Goal: Find specific fact: Find specific fact

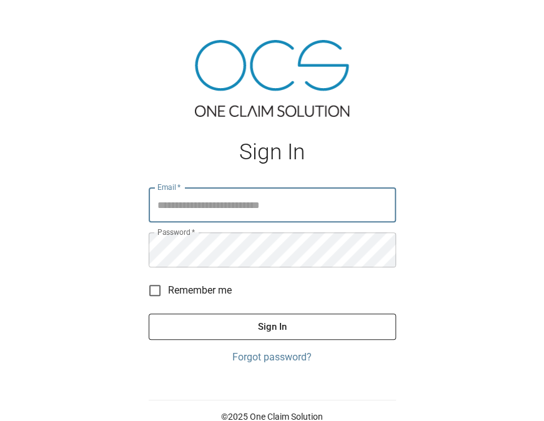
type input "**********"
click at [243, 325] on button "Sign In" at bounding box center [272, 326] width 247 height 26
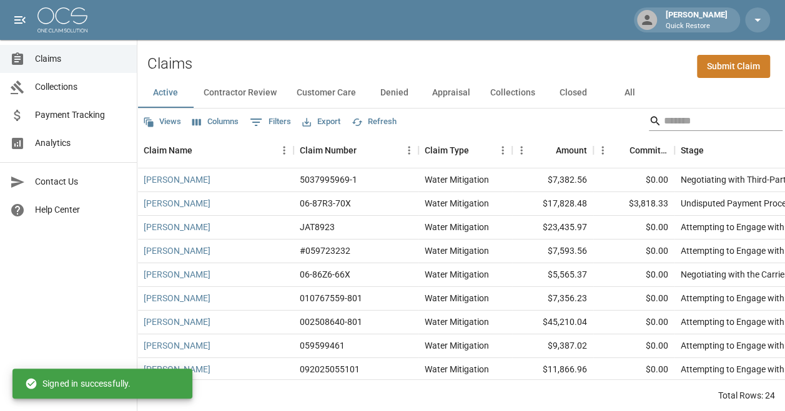
click at [552, 117] on input "Search" at bounding box center [714, 121] width 100 height 20
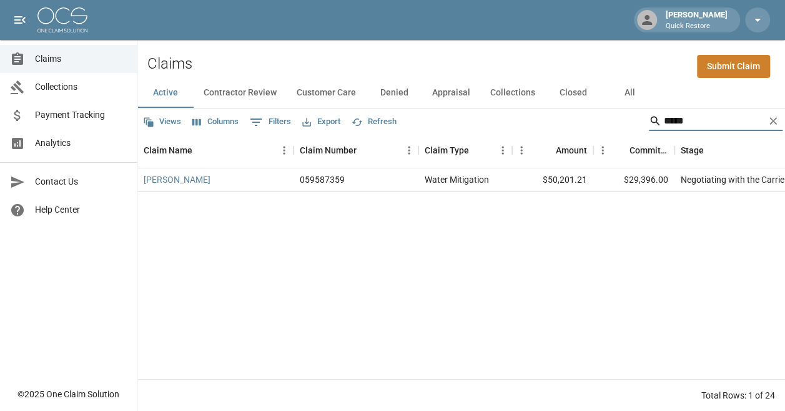
type input "*****"
drag, startPoint x: 593, startPoint y: 180, endPoint x: 533, endPoint y: 180, distance: 59.9
click at [533, 180] on div "[PERSON_NAME] 059587359 Water Mitigation $50,201.21 $29,396.00 Negotiating with…" at bounding box center [720, 181] width 1167 height 24
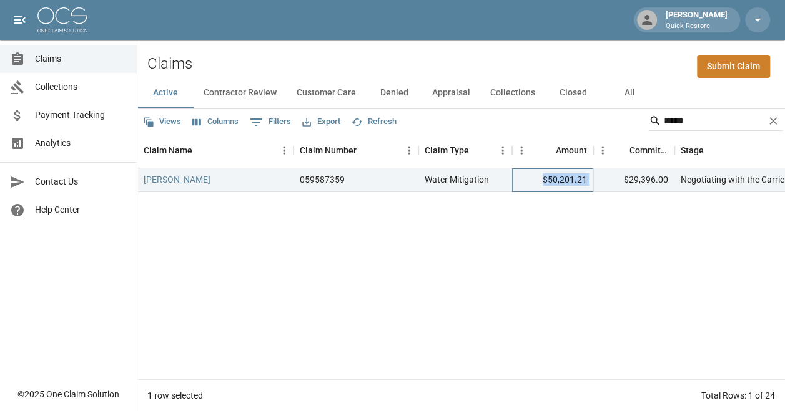
click at [539, 181] on div "$50,201.21" at bounding box center [552, 181] width 81 height 24
drag, startPoint x: 542, startPoint y: 179, endPoint x: 589, endPoint y: 177, distance: 46.8
click at [552, 177] on div "$50,201.21" at bounding box center [552, 181] width 81 height 24
copy div "$50,201.21"
click at [415, 246] on div "[PERSON_NAME] 059587359 Water Mitigation $50,201.21 $29,396.00 Negotiating with…" at bounding box center [720, 274] width 1167 height 211
